Goal: Information Seeking & Learning: Learn about a topic

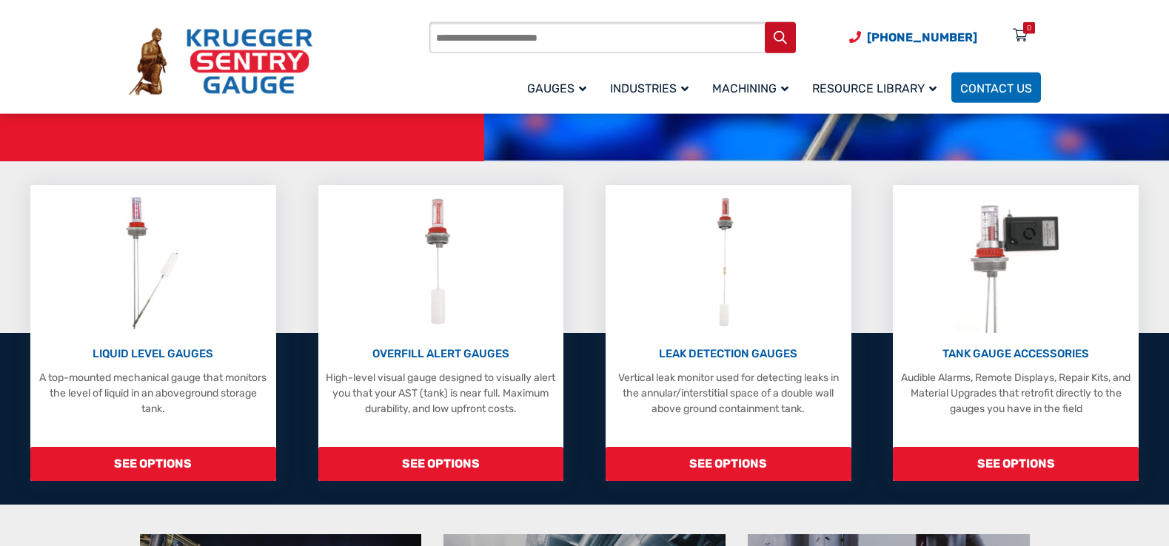
scroll to position [377, 0]
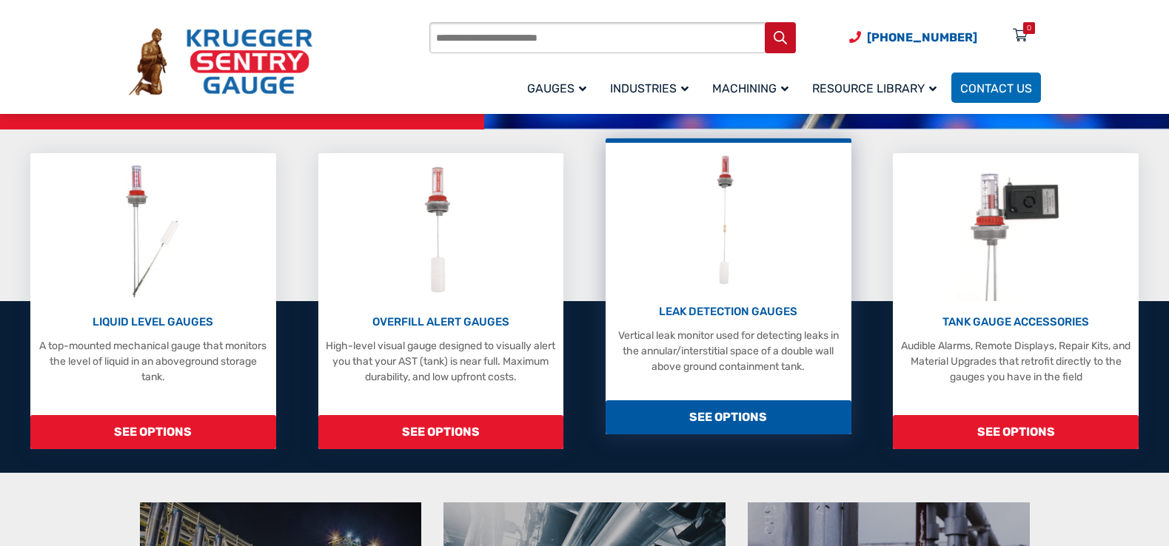
click at [721, 421] on span "SEE OPTIONS" at bounding box center [728, 417] width 246 height 34
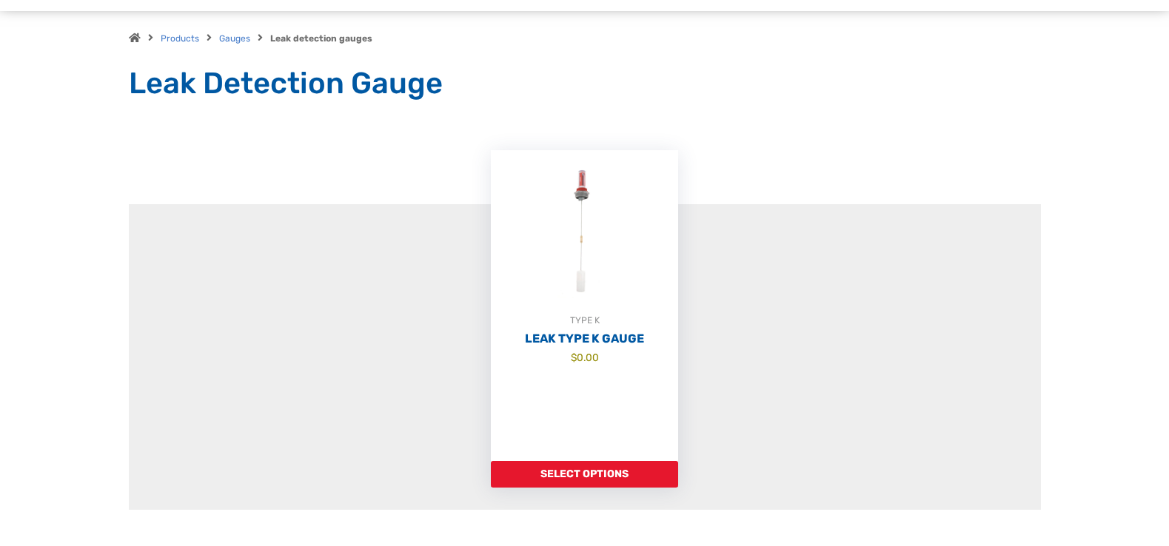
scroll to position [151, 0]
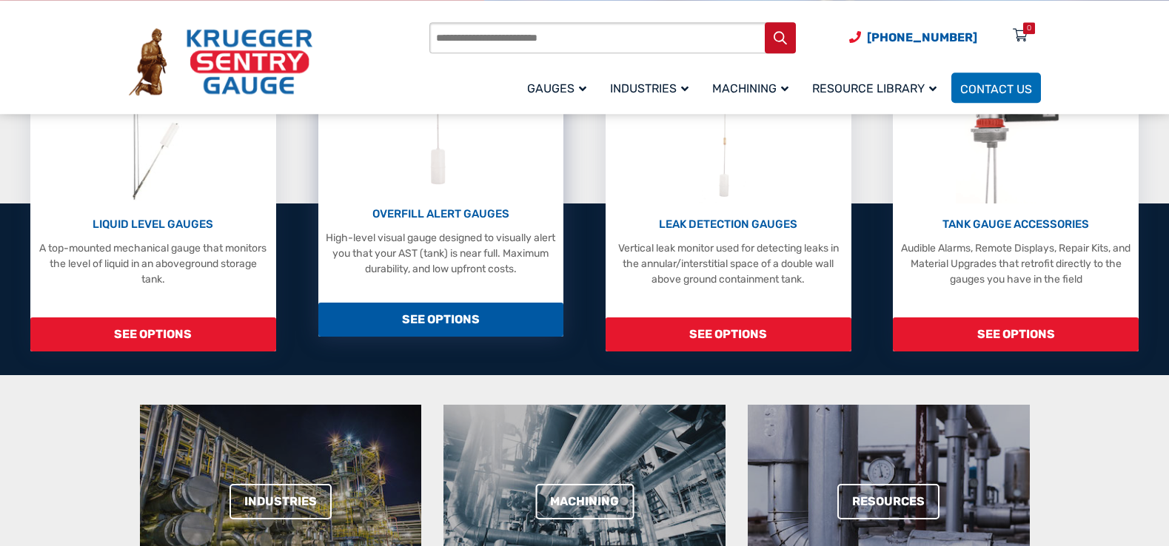
scroll to position [377, 0]
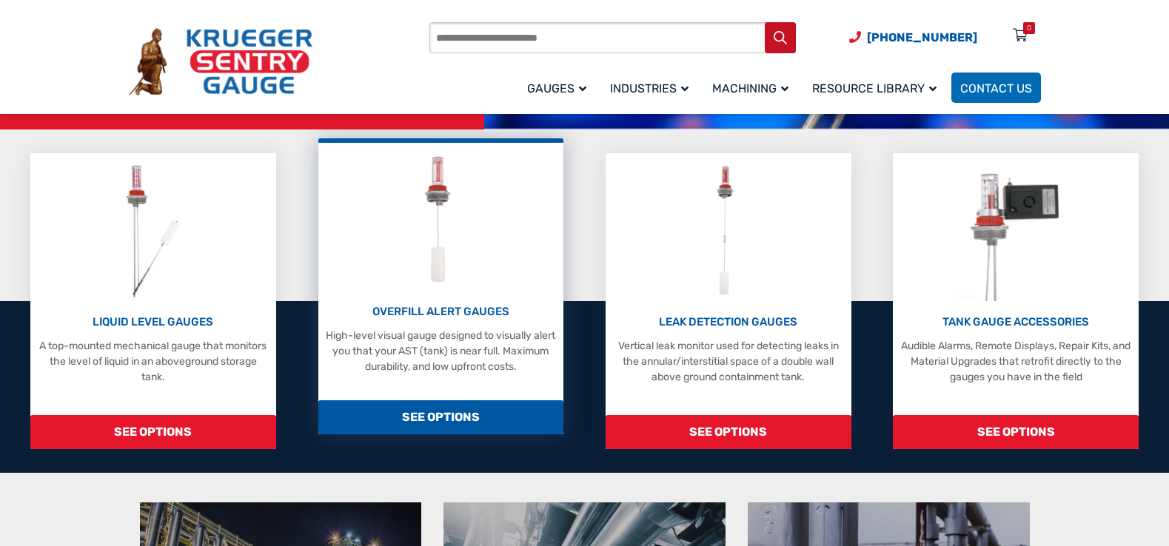
click at [438, 245] on img at bounding box center [441, 220] width 66 height 141
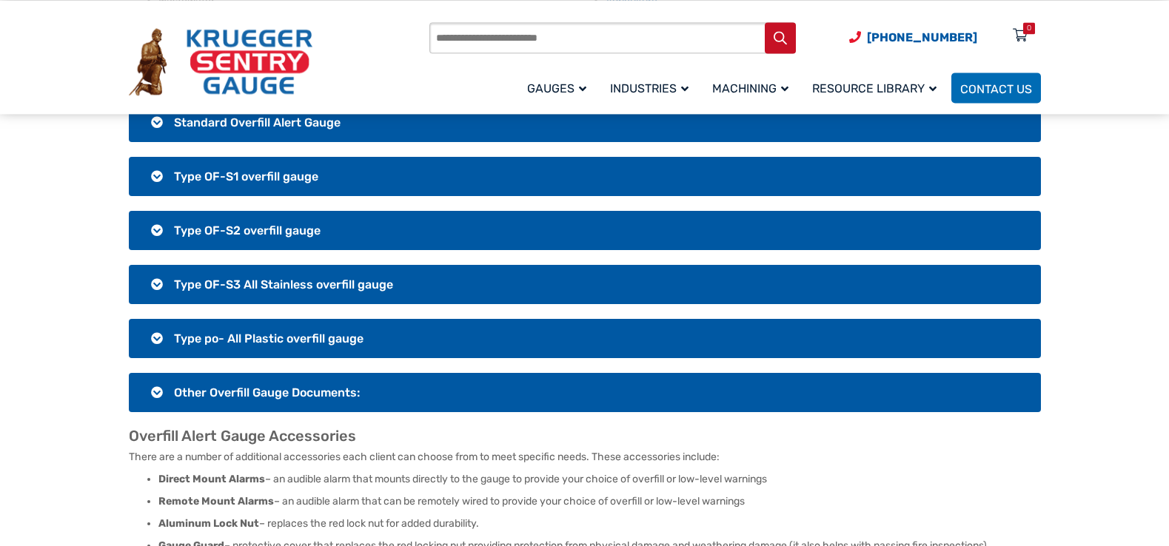
scroll to position [1208, 0]
